Goal: Task Accomplishment & Management: Manage account settings

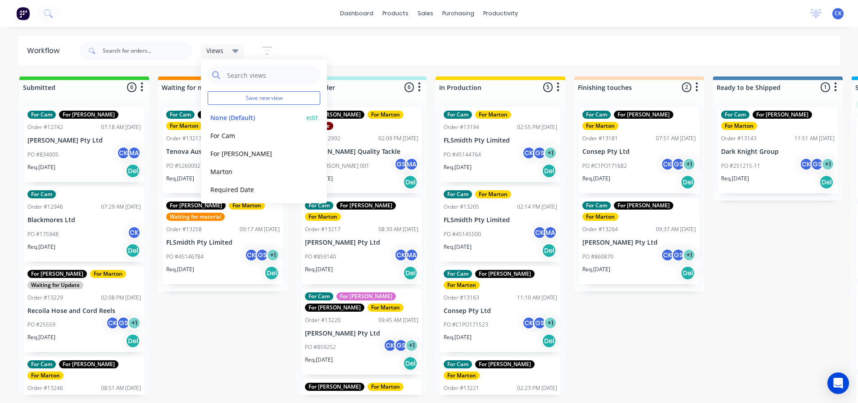
click at [224, 115] on div "None (Default) edit" at bounding box center [264, 118] width 113 height 18
click at [224, 132] on button "For Cam" at bounding box center [256, 136] width 96 height 10
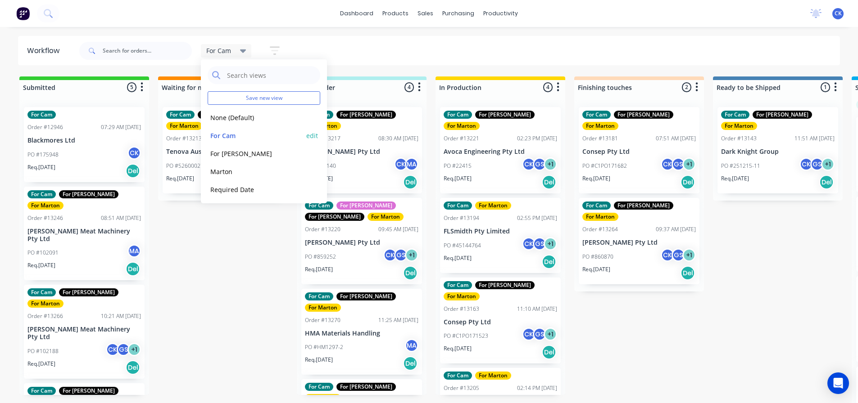
click at [306, 139] on button "edit" at bounding box center [312, 135] width 12 height 9
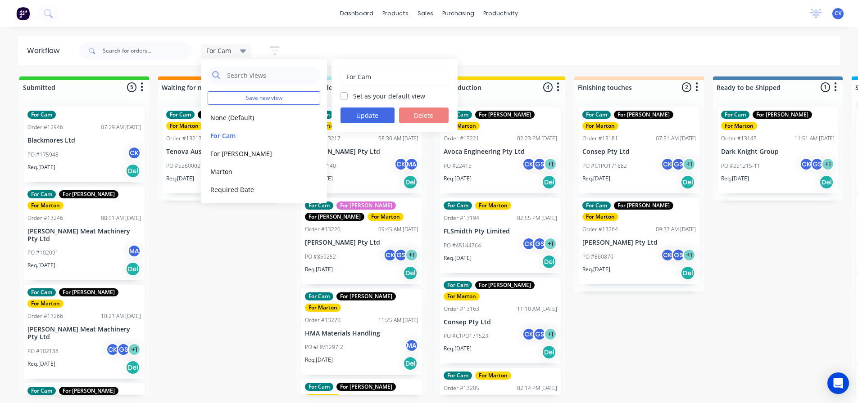
click at [368, 96] on label "Set as your default view" at bounding box center [389, 95] width 72 height 9
click at [348, 96] on input "Set as your default view" at bounding box center [343, 95] width 7 height 9
checkbox input "true"
click at [368, 113] on button "Update" at bounding box center [367, 116] width 54 height 16
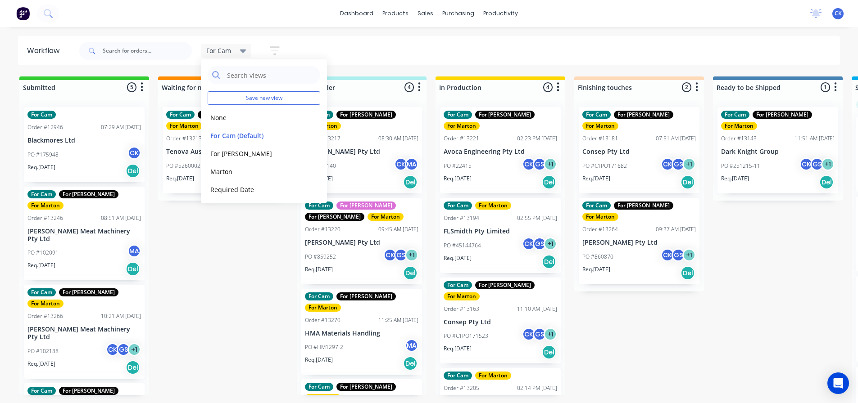
click at [231, 315] on div "Submitted 5 Sort By Created date Required date Order number Customer name Most …" at bounding box center [613, 241] width 1240 height 329
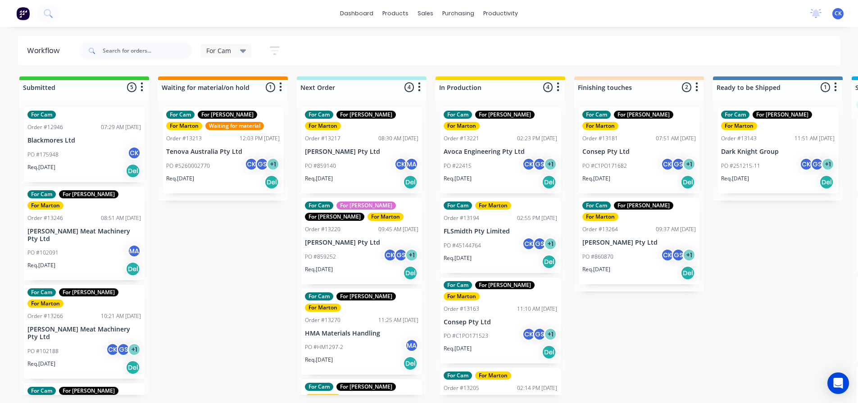
click at [469, 161] on div "PO #22415 CK GS + 1" at bounding box center [499, 166] width 113 height 17
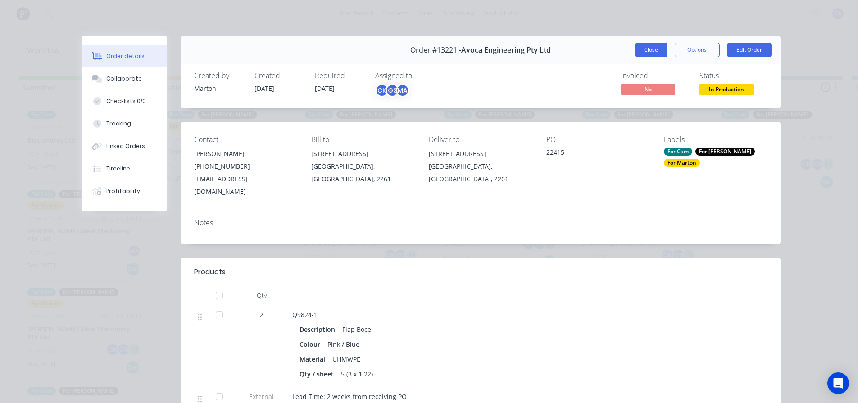
click at [659, 49] on button "Close" at bounding box center [650, 50] width 33 height 14
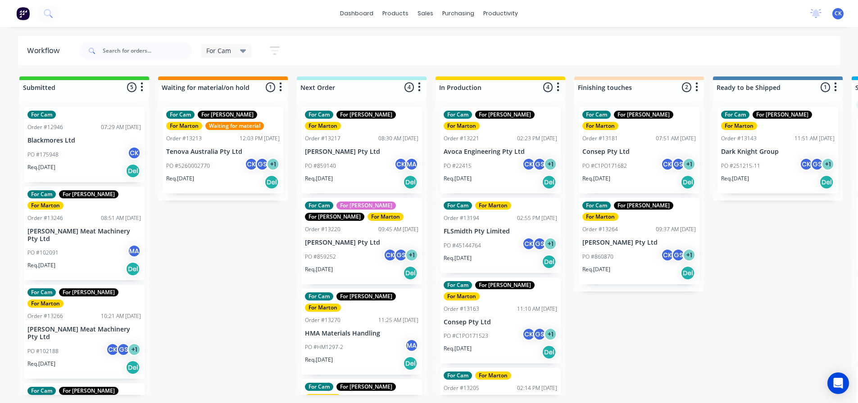
click at [475, 255] on div "Req. [DATE] Del" at bounding box center [499, 261] width 113 height 15
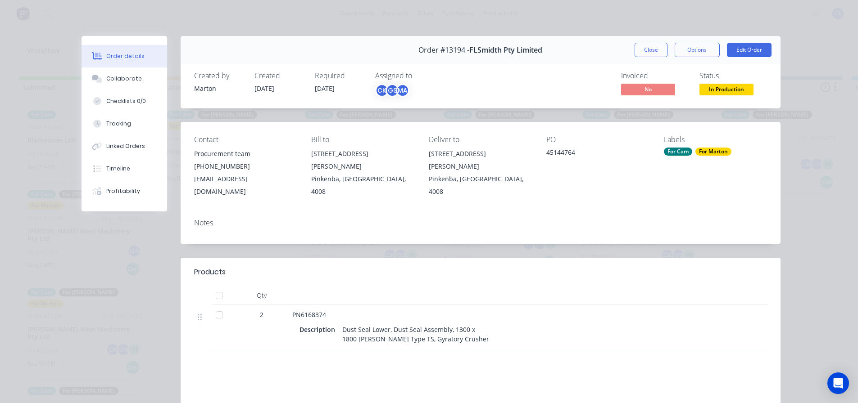
click at [660, 42] on div "Order #13194 - FLSmidth Pty Limited Close Options Edit Order" at bounding box center [481, 50] width 600 height 28
click at [656, 48] on button "Close" at bounding box center [650, 50] width 33 height 14
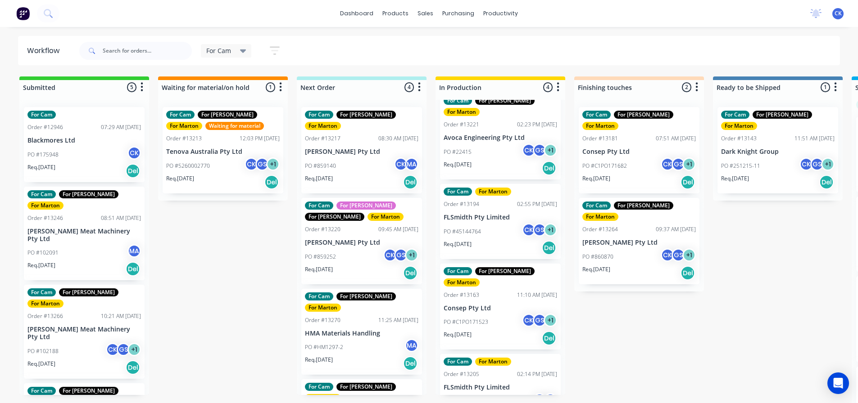
scroll to position [26, 0]
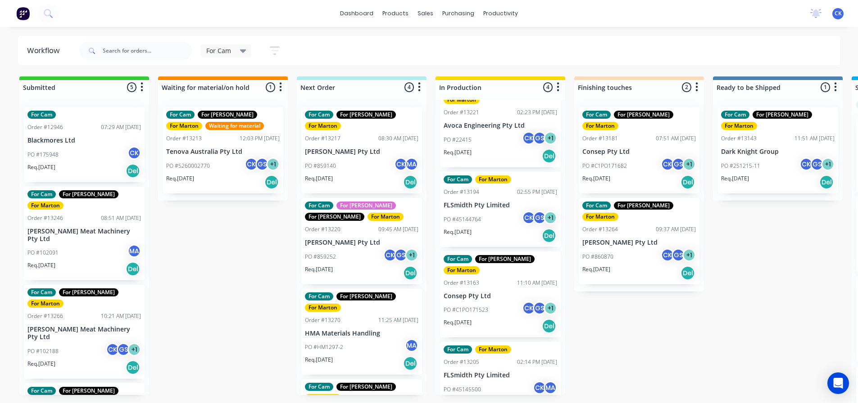
click at [494, 302] on div "PO #C1PO171523 CK GS + 1" at bounding box center [499, 310] width 113 height 17
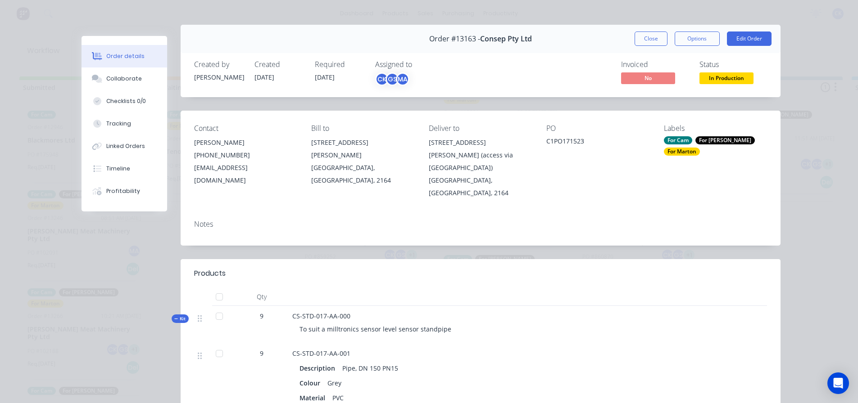
scroll to position [0, 0]
